Goal: Information Seeking & Learning: Understand process/instructions

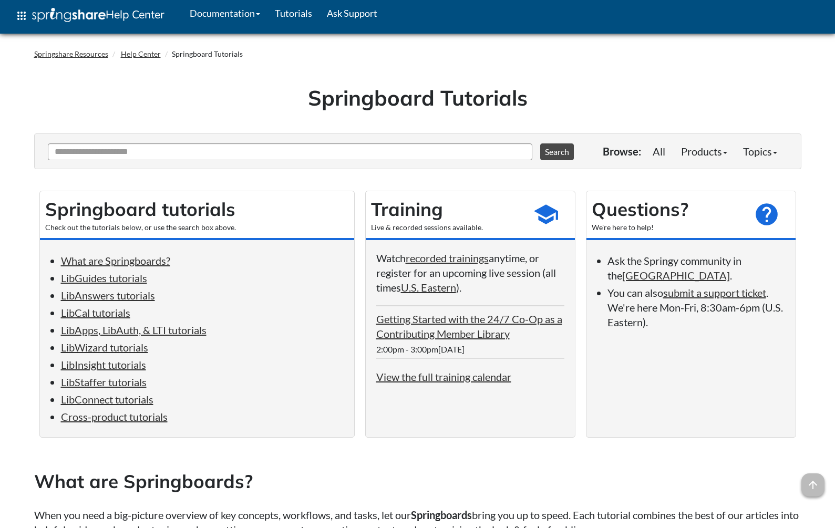
scroll to position [6, 0]
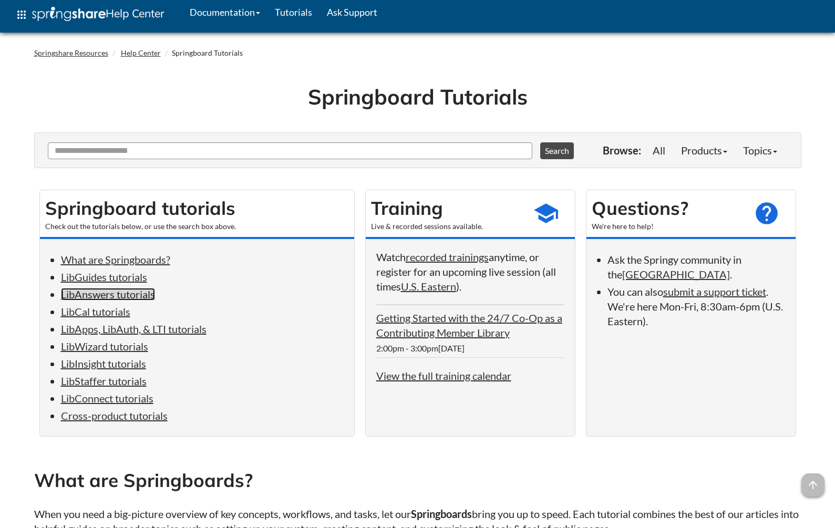
click at [134, 293] on link "LibAnswers tutorials" at bounding box center [108, 294] width 94 height 13
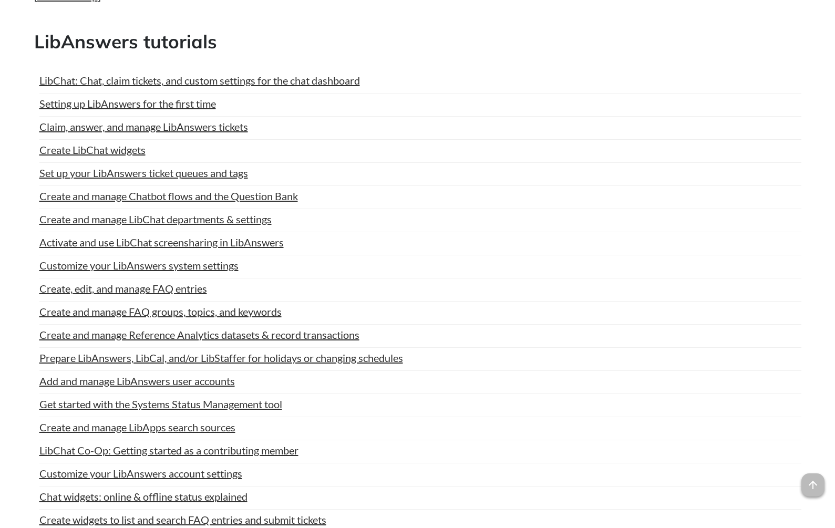
scroll to position [1223, 0]
click at [155, 171] on link "Set up your LibAnswers ticket queues and tags" at bounding box center [143, 173] width 209 height 16
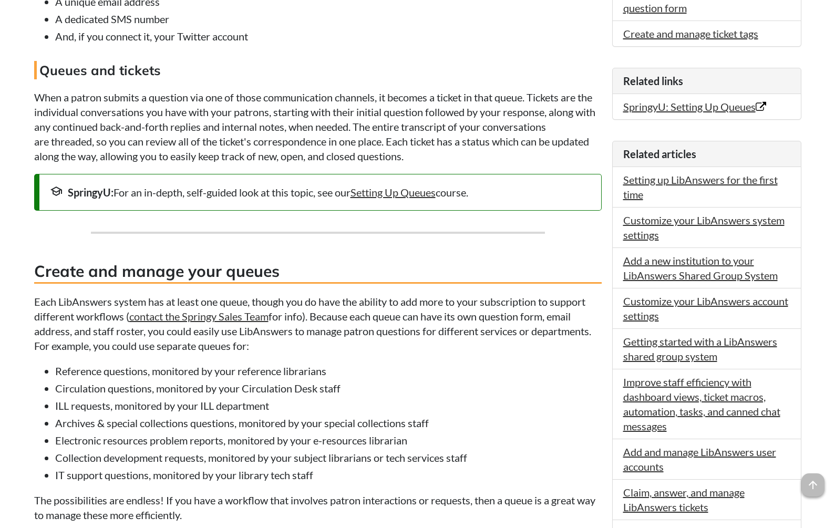
scroll to position [366, 0]
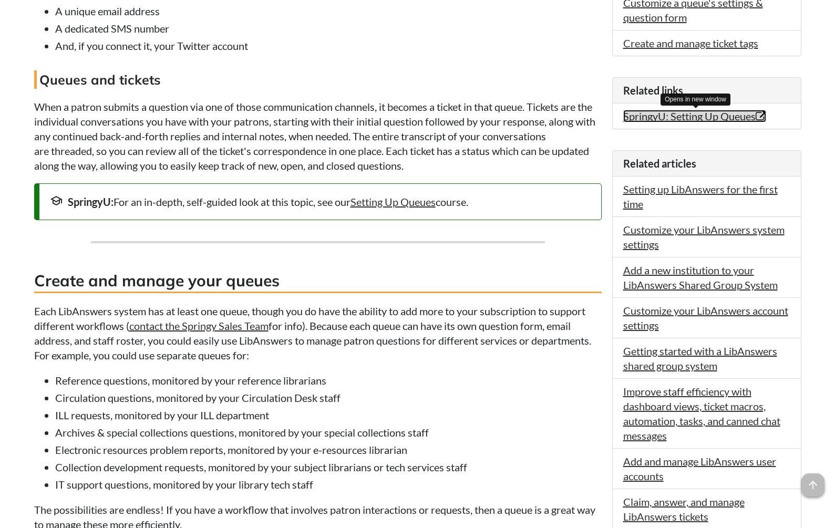
click at [666, 117] on link "SpringyU: Setting Up Queues Opens in new window" at bounding box center [694, 116] width 143 height 13
